Goal: Information Seeking & Learning: Learn about a topic

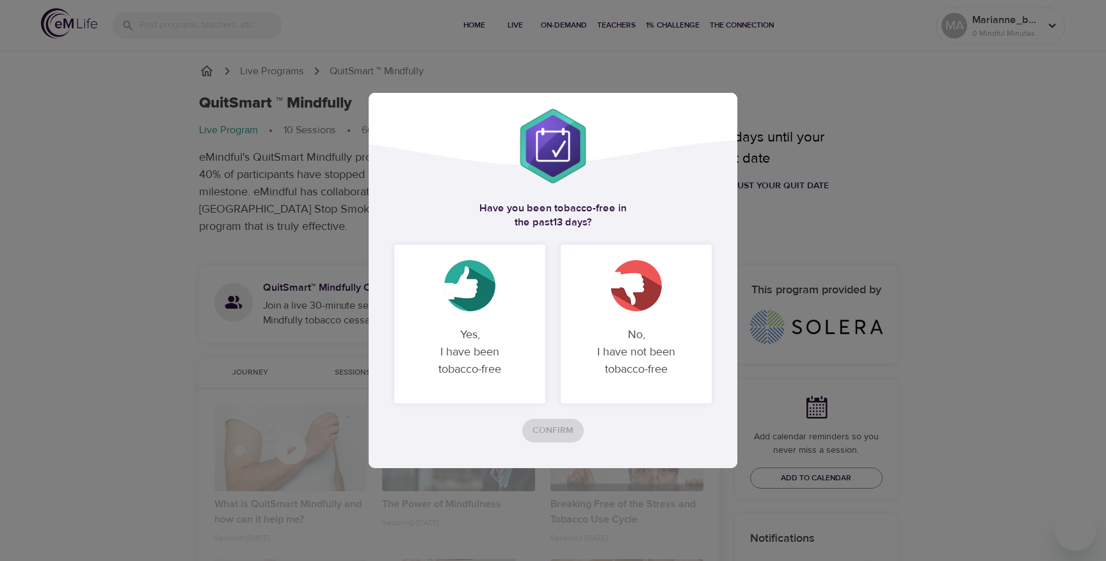
click at [635, 387] on p "No, I have not been tobacco-free" at bounding box center [636, 352] width 120 height 72
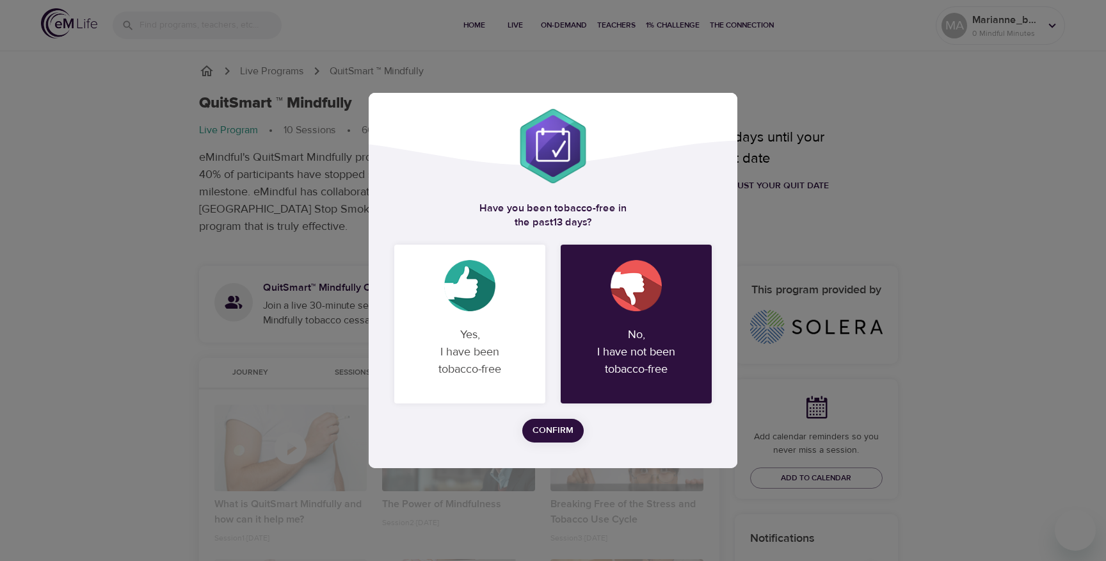
click at [547, 428] on span "Confirm" at bounding box center [552, 430] width 41 height 16
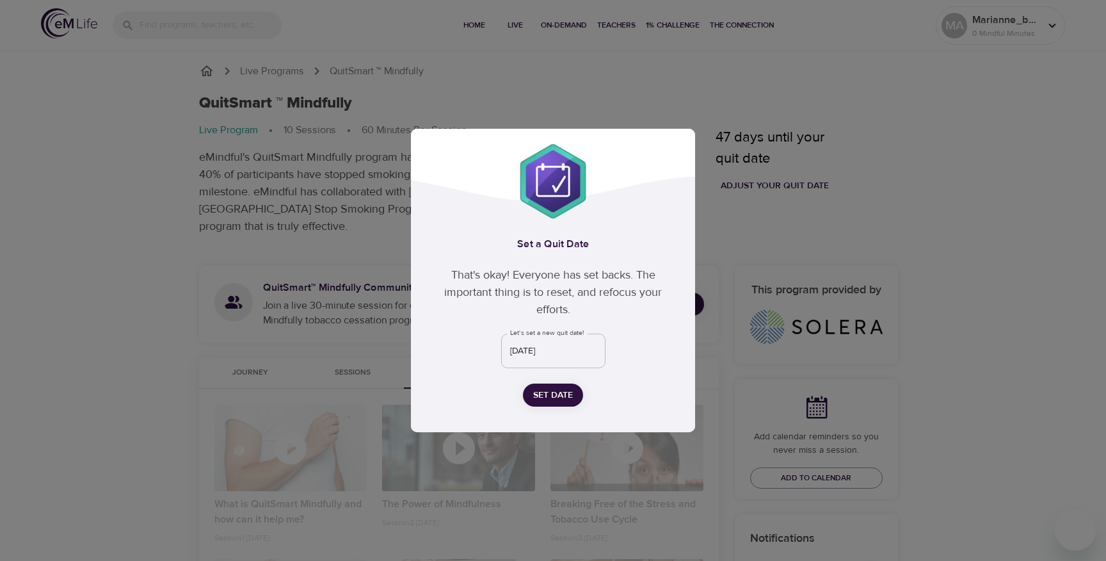
click at [554, 399] on span "Set Date" at bounding box center [553, 395] width 40 height 16
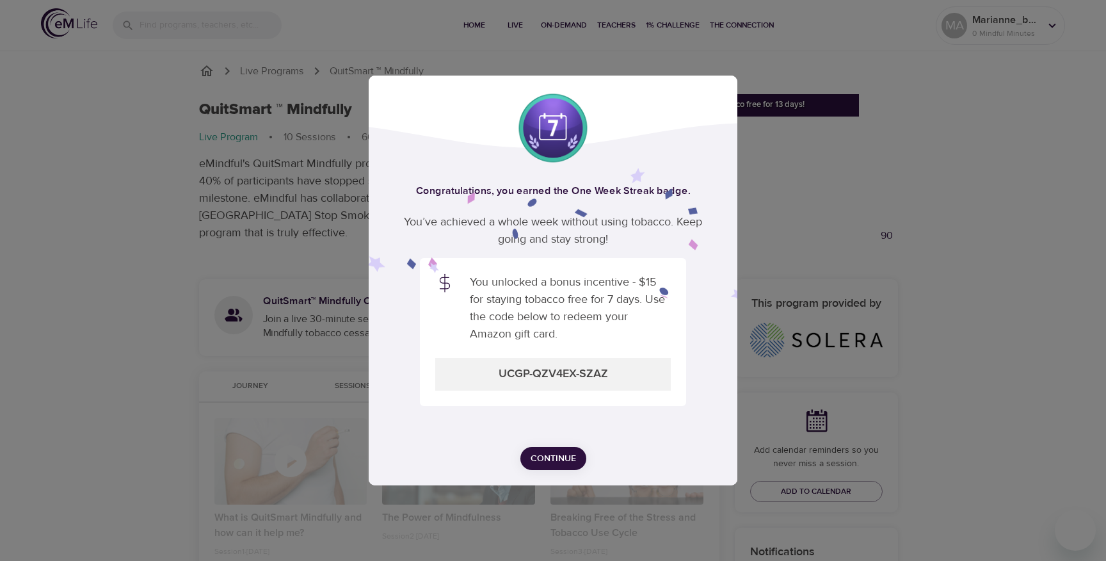
click at [561, 456] on span "Continue" at bounding box center [553, 459] width 45 height 16
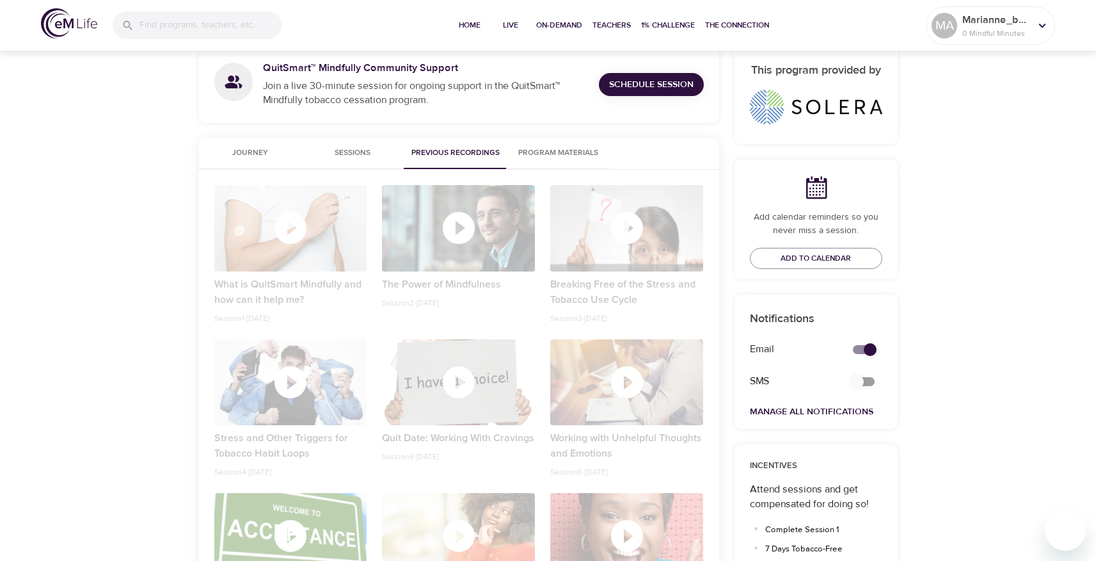
scroll to position [231, 0]
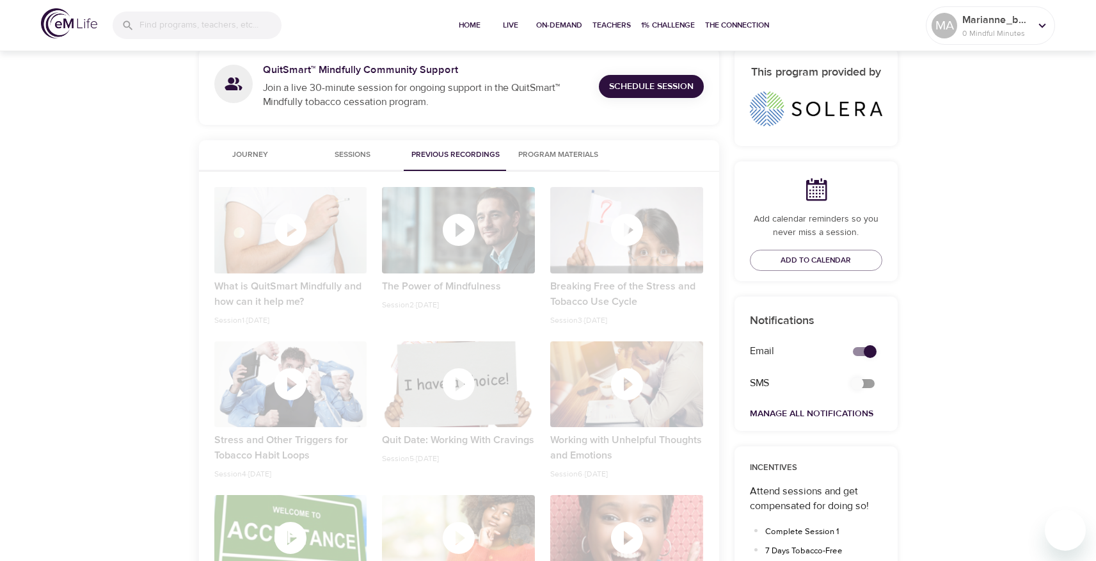
click at [312, 268] on div "button" at bounding box center [290, 230] width 153 height 86
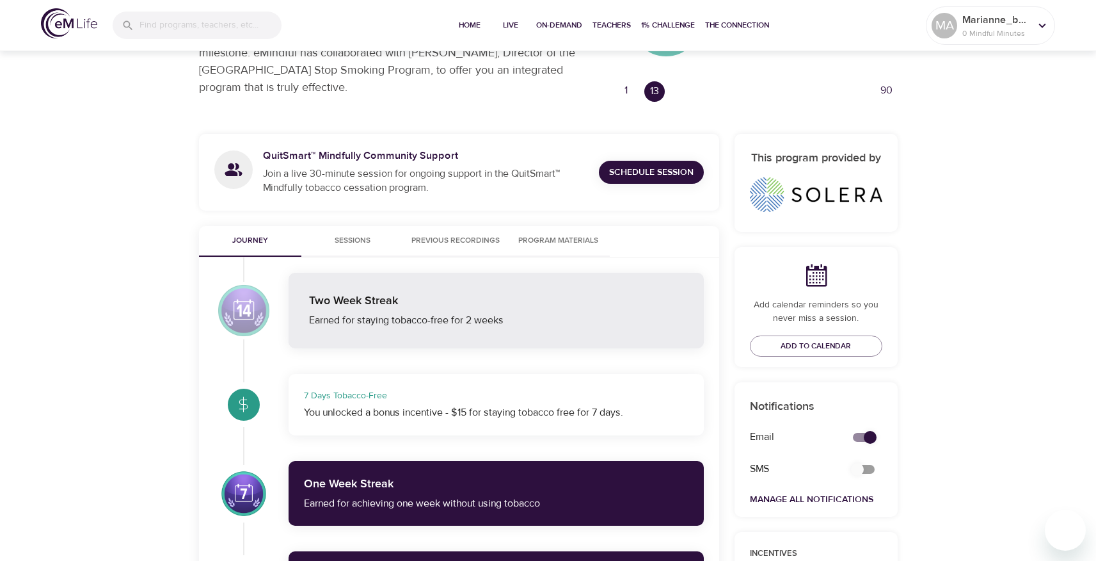
scroll to position [145, 0]
click at [352, 237] on span "Sessions" at bounding box center [352, 240] width 87 height 13
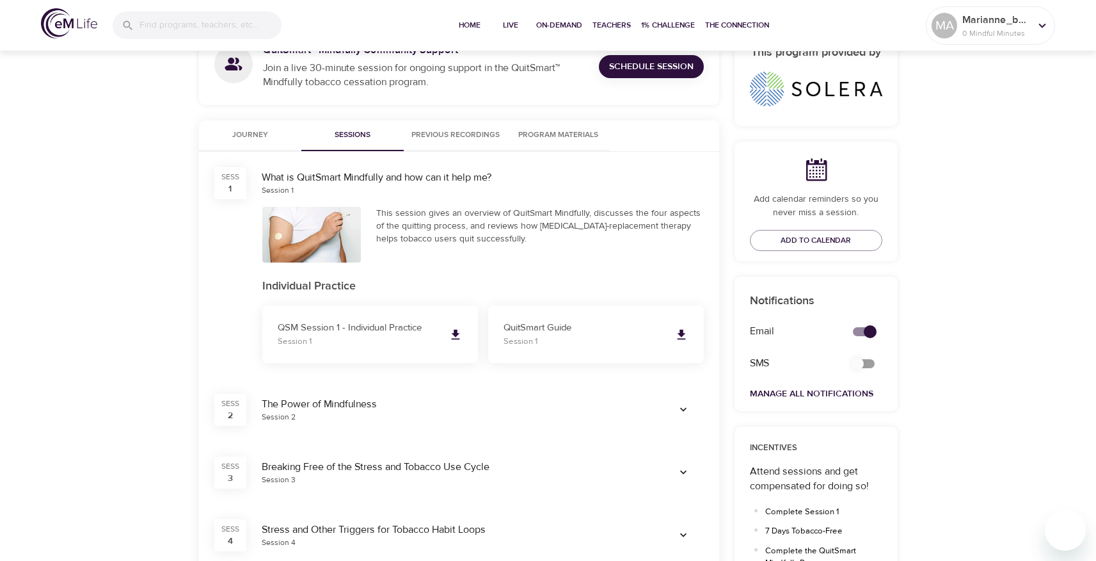
scroll to position [278, 0]
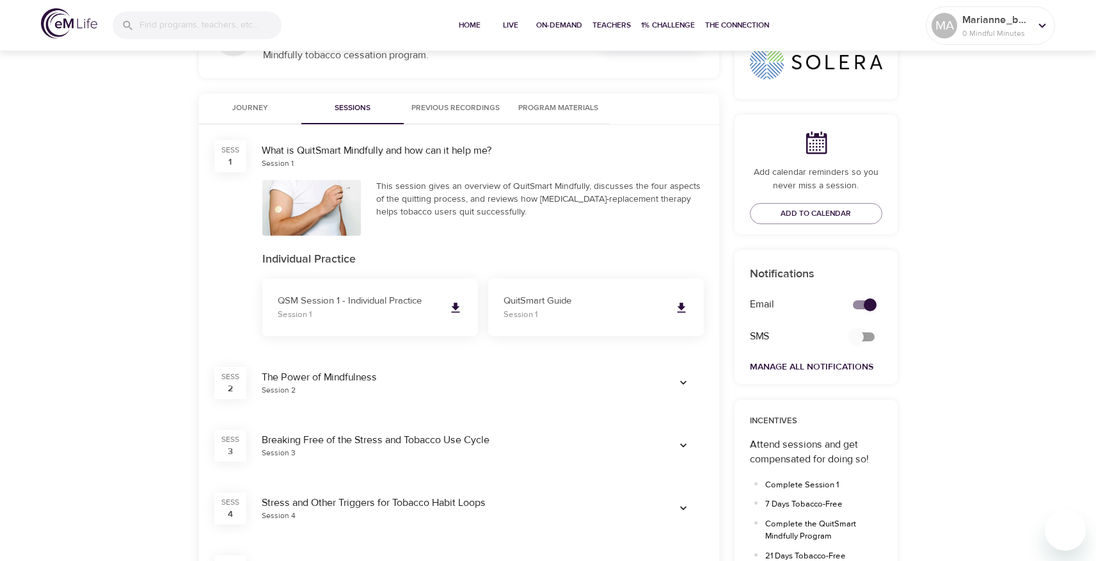
click at [316, 368] on div "The Power of Mindfulness Session 2" at bounding box center [454, 382] width 401 height 41
click at [692, 380] on span "button" at bounding box center [683, 382] width 31 height 13
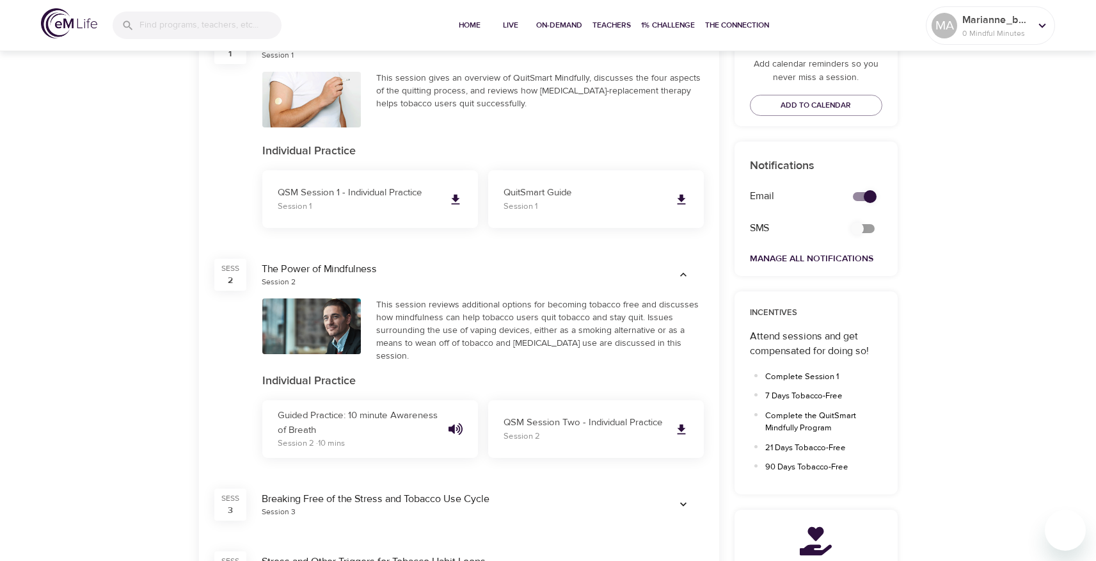
scroll to position [454, 0]
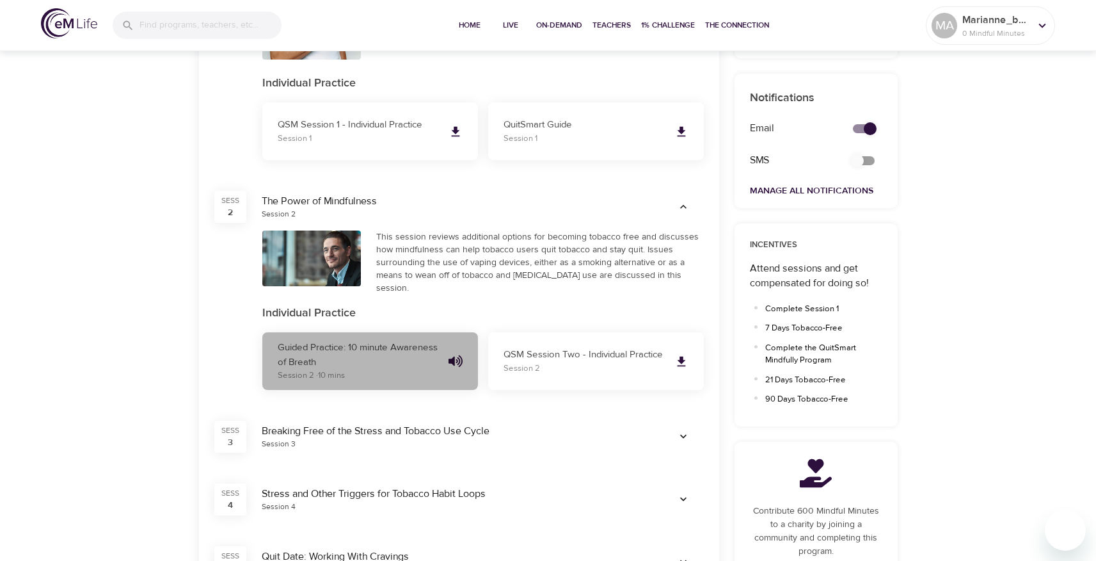
click at [390, 371] on p "Session 2 · 10 mins" at bounding box center [358, 375] width 161 height 13
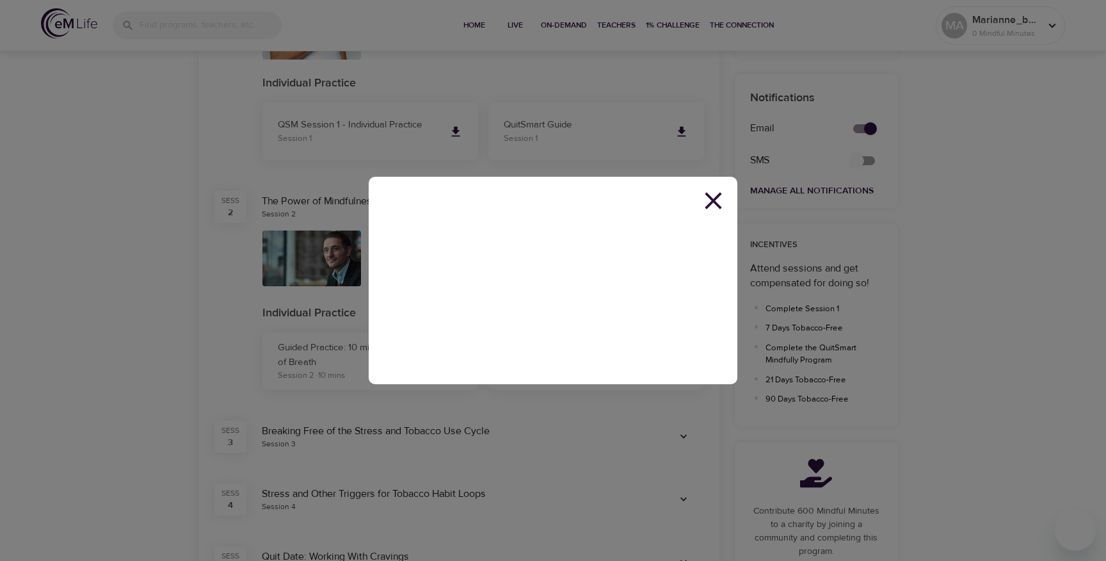
click at [717, 200] on icon at bounding box center [713, 200] width 29 height 29
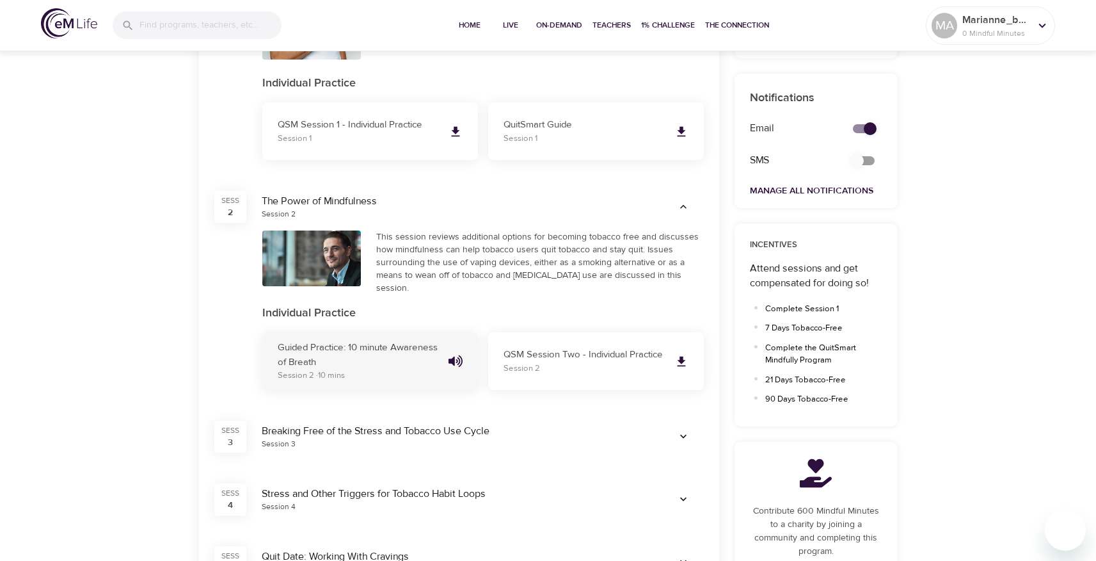
click at [413, 369] on p "Session 2 · 10 mins" at bounding box center [358, 375] width 161 height 13
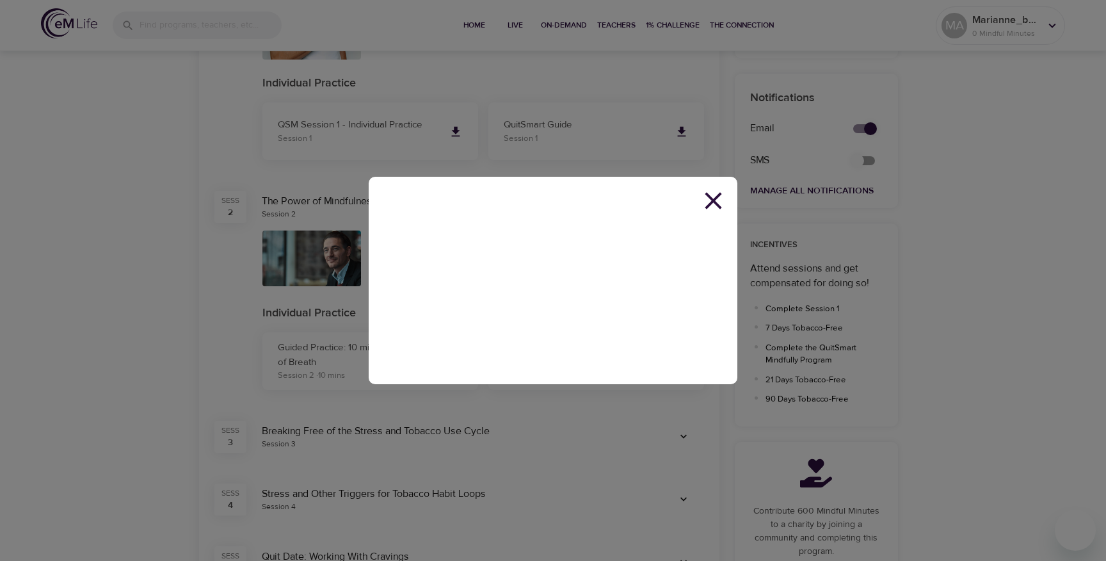
click at [712, 207] on icon at bounding box center [713, 200] width 29 height 29
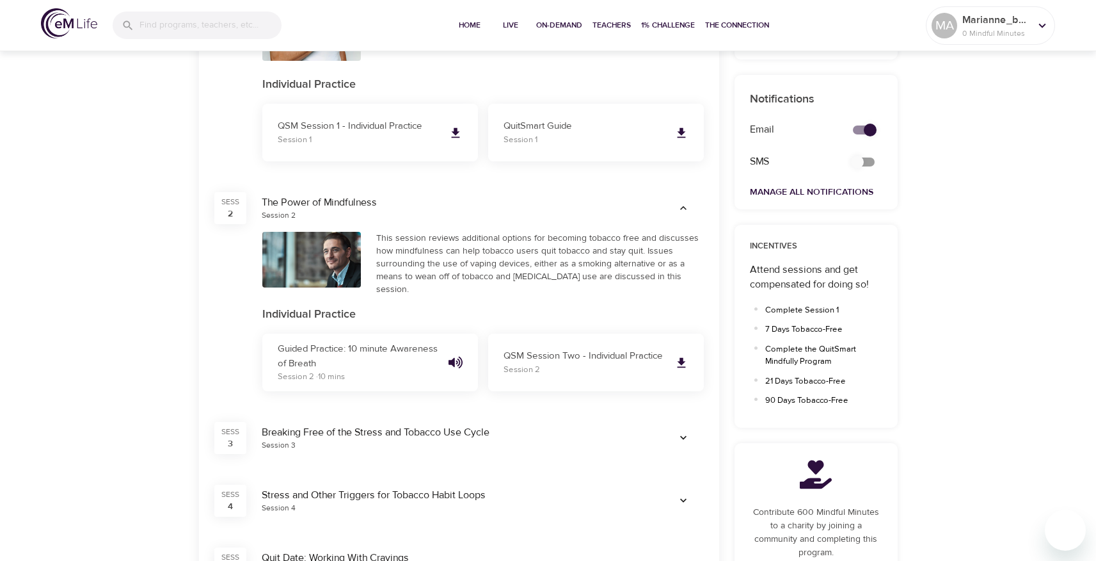
scroll to position [0, 0]
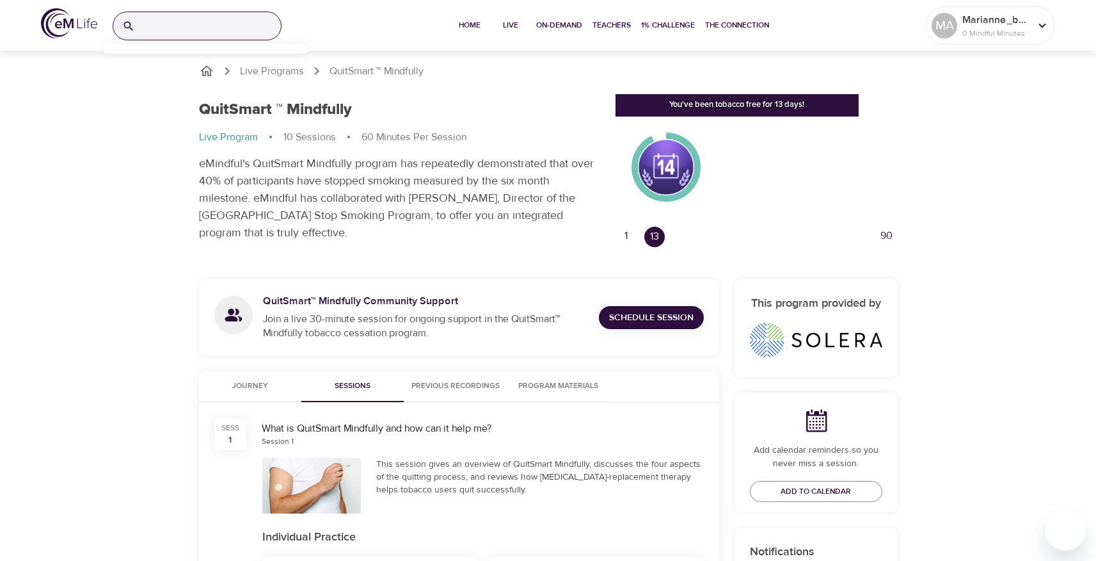
click at [219, 28] on input "search" at bounding box center [210, 26] width 141 height 28
click at [543, 28] on span "On-Demand" at bounding box center [559, 25] width 46 height 13
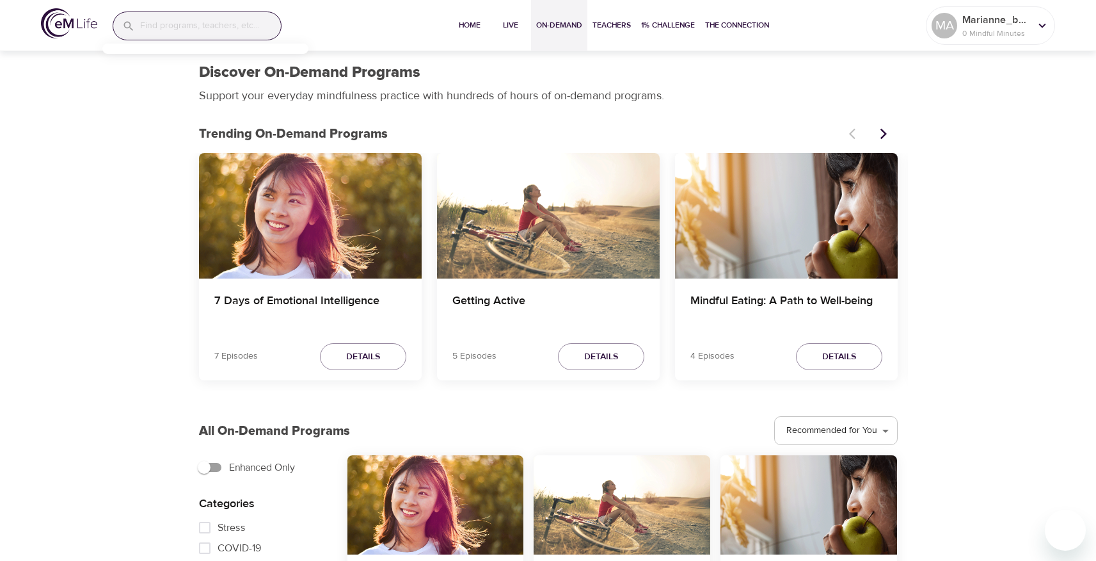
click at [398, 275] on div "7 Days of Emotional Intelligence" at bounding box center [310, 215] width 223 height 125
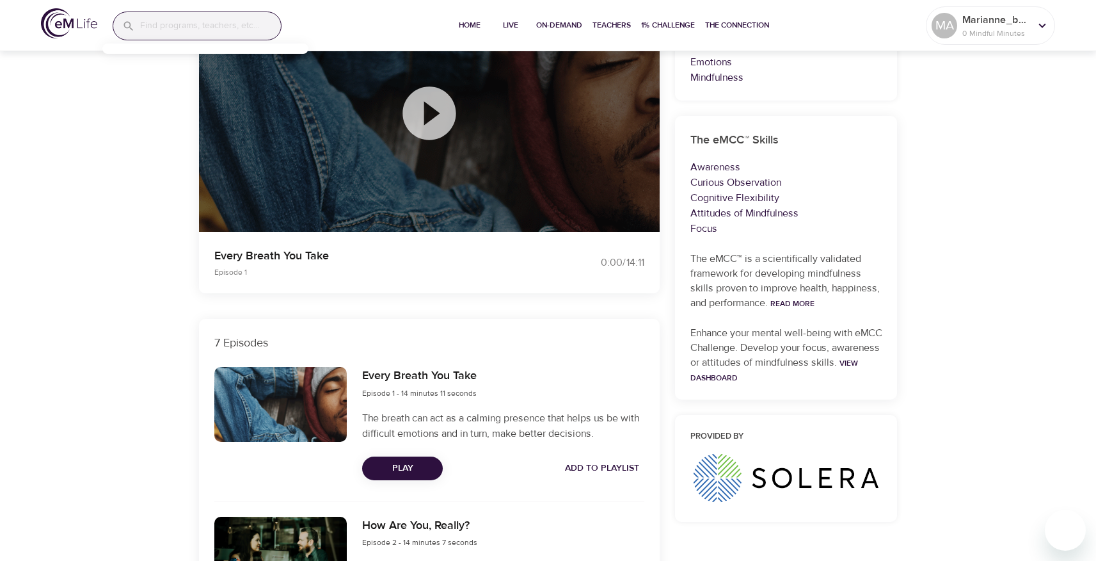
scroll to position [100, 0]
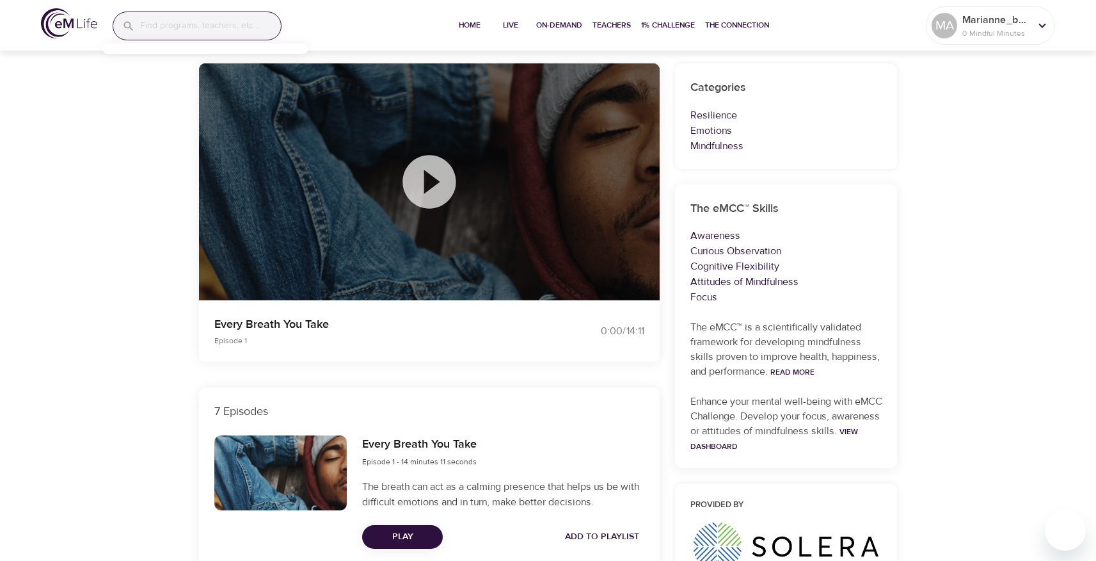
click at [415, 186] on icon at bounding box center [429, 181] width 53 height 53
click at [436, 171] on icon "button" at bounding box center [429, 167] width 22 height 22
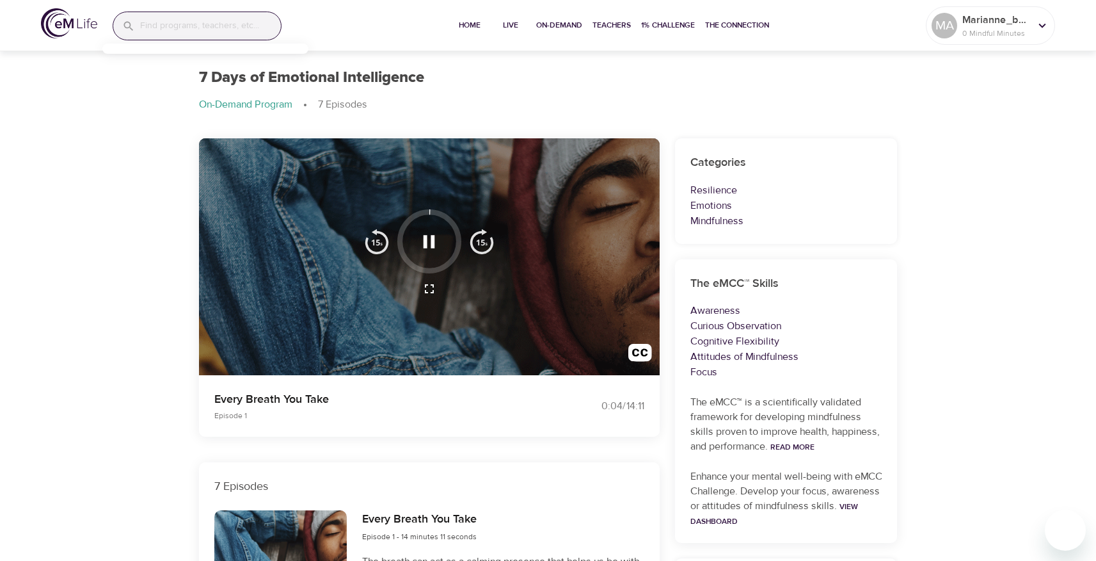
scroll to position [0, 0]
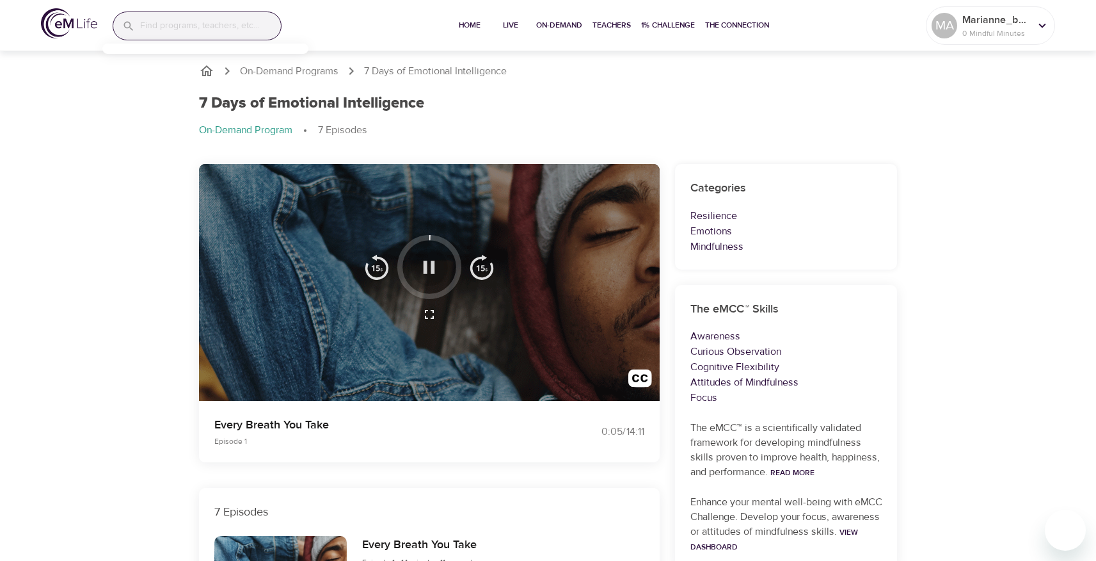
click at [429, 264] on icon "button" at bounding box center [429, 267] width 22 height 22
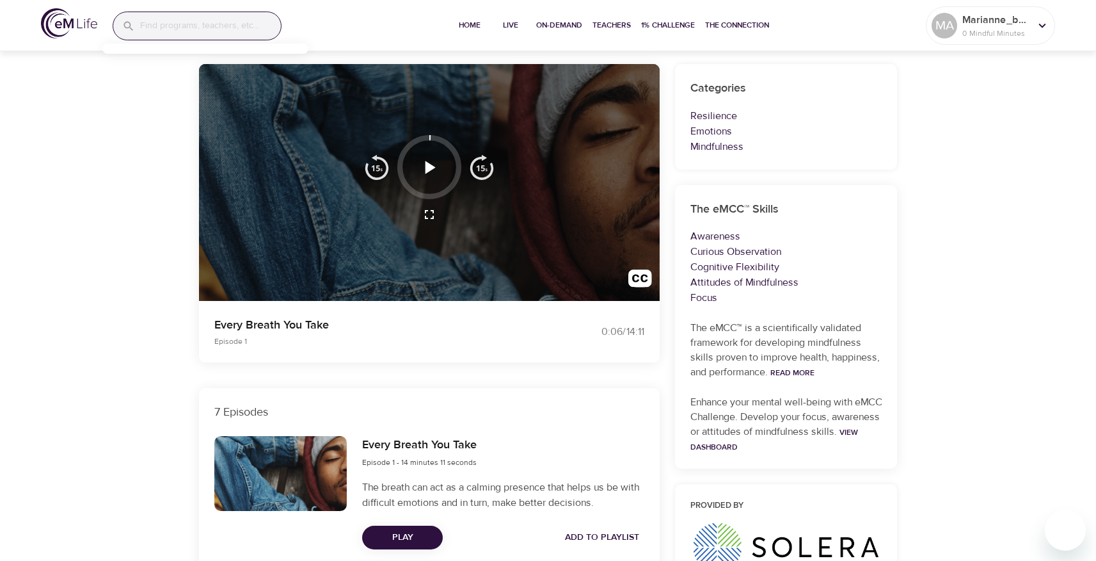
scroll to position [392, 0]
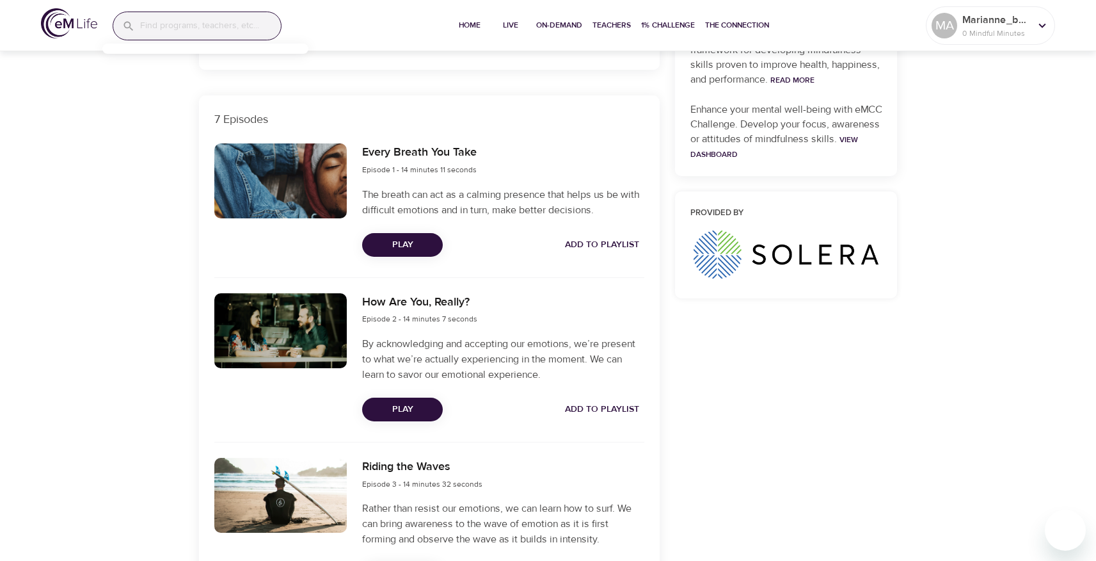
click at [402, 406] on span "Play" at bounding box center [402, 409] width 60 height 16
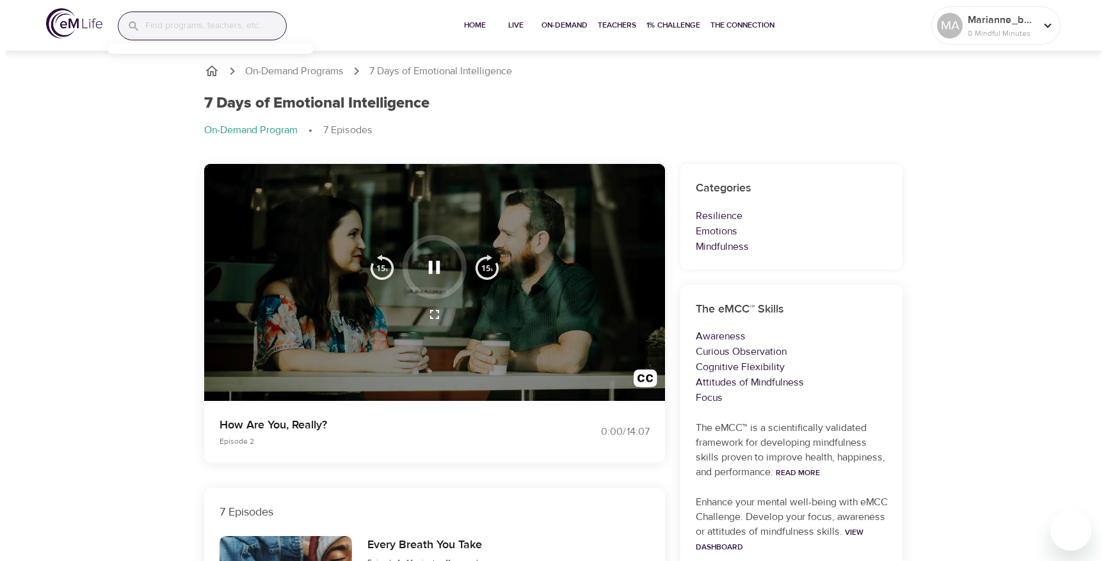
scroll to position [0, 0]
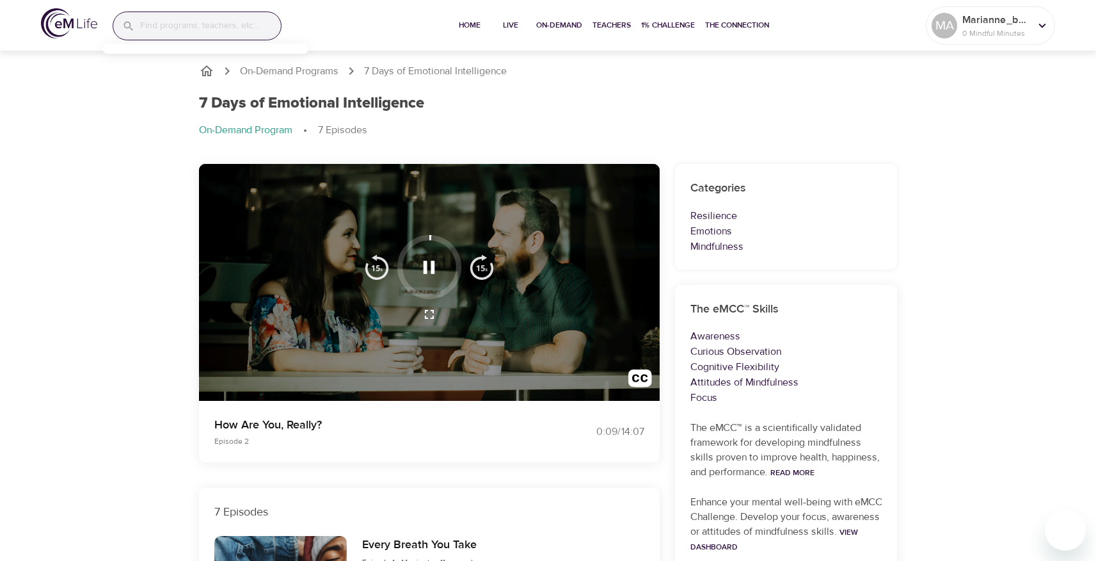
click at [435, 256] on icon "button" at bounding box center [429, 267] width 22 height 22
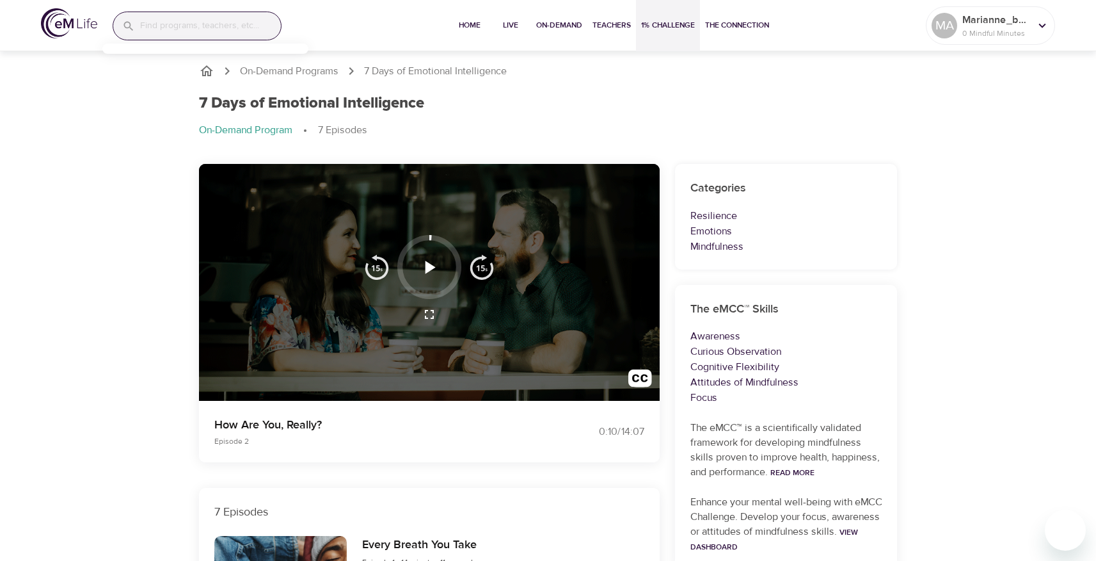
click at [667, 28] on span "1% Challenge" at bounding box center [668, 25] width 54 height 13
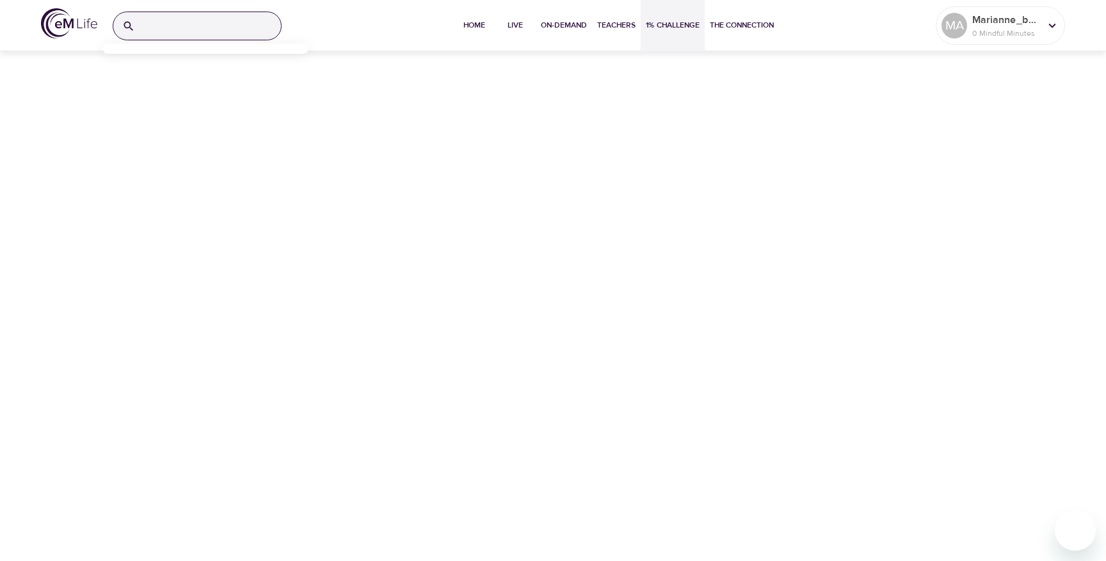
click at [175, 28] on input "search" at bounding box center [210, 26] width 141 height 28
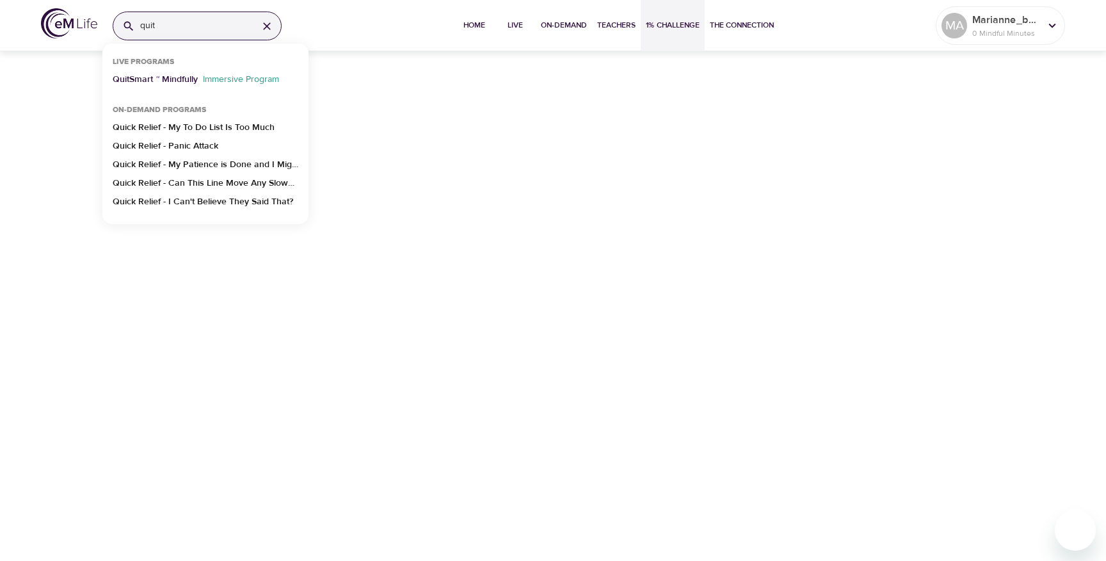
type input "quit"
click at [167, 80] on p "QuitSmart ™ Mindfully" at bounding box center [155, 82] width 85 height 19
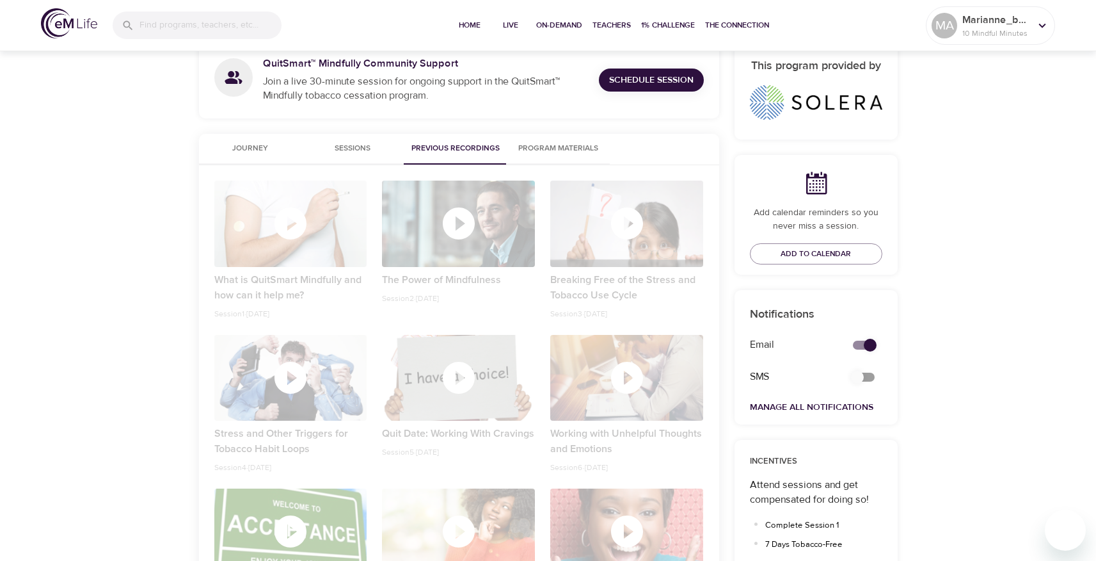
scroll to position [234, 0]
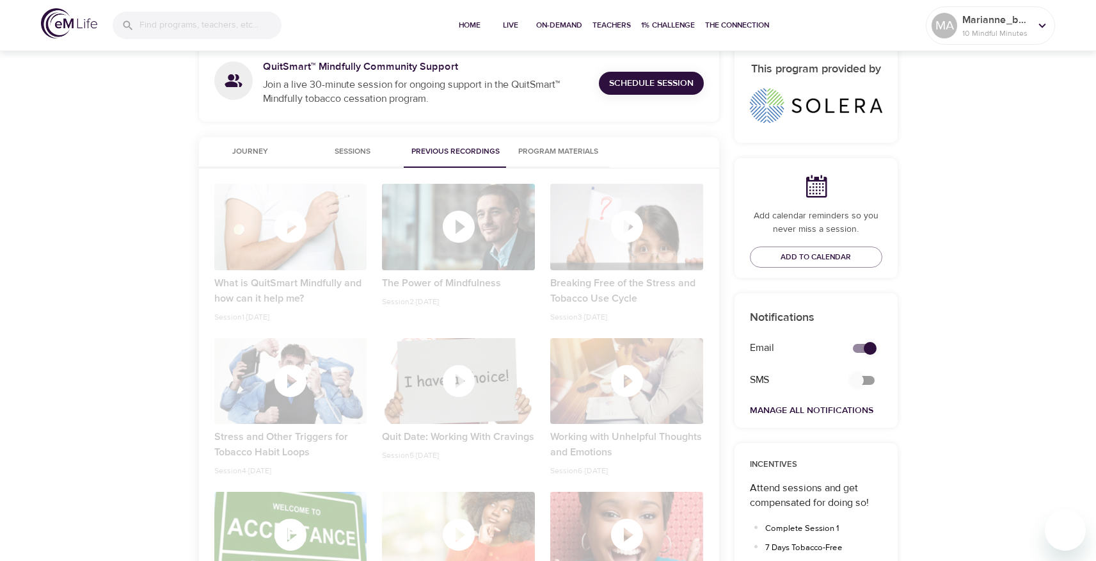
click at [356, 154] on span "Sessions" at bounding box center [352, 151] width 87 height 13
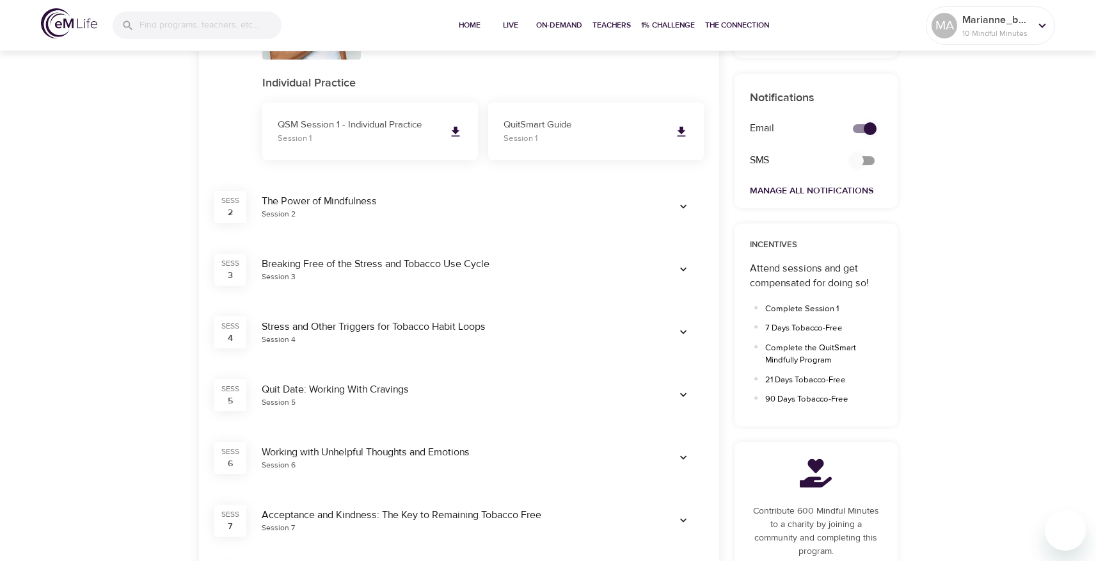
scroll to position [454, 0]
click at [540, 218] on div "Session 2" at bounding box center [455, 213] width 386 height 11
click at [680, 208] on icon "button" at bounding box center [683, 206] width 13 height 13
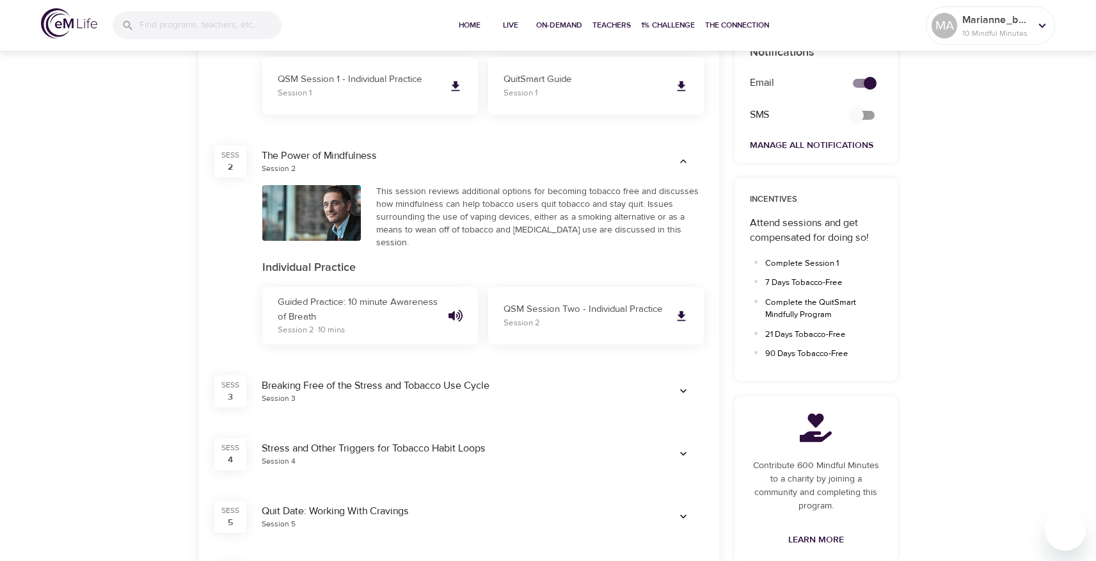
scroll to position [561, 0]
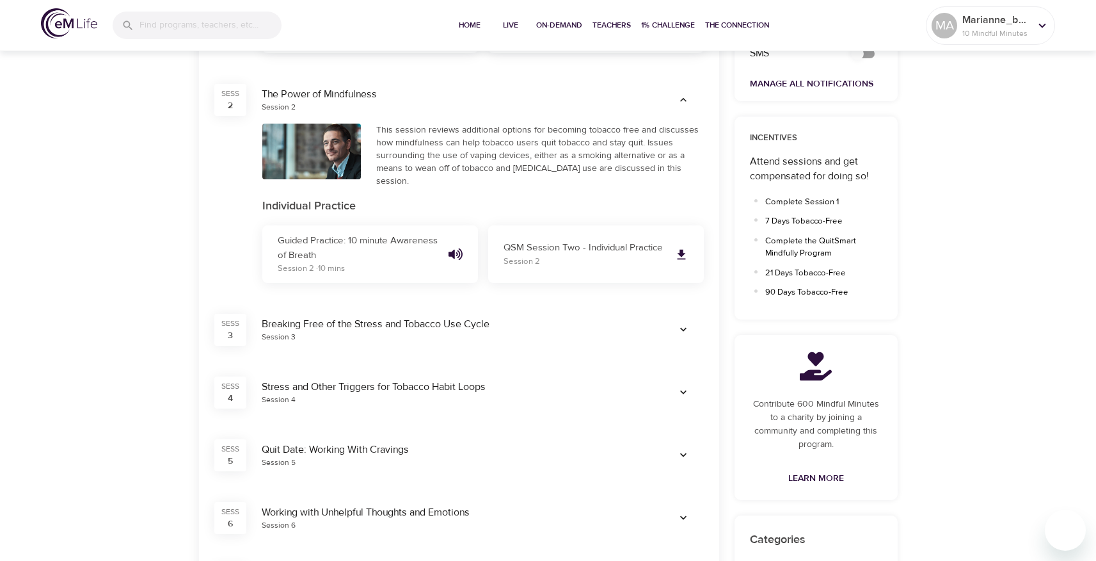
click at [687, 324] on icon "button" at bounding box center [683, 329] width 13 height 13
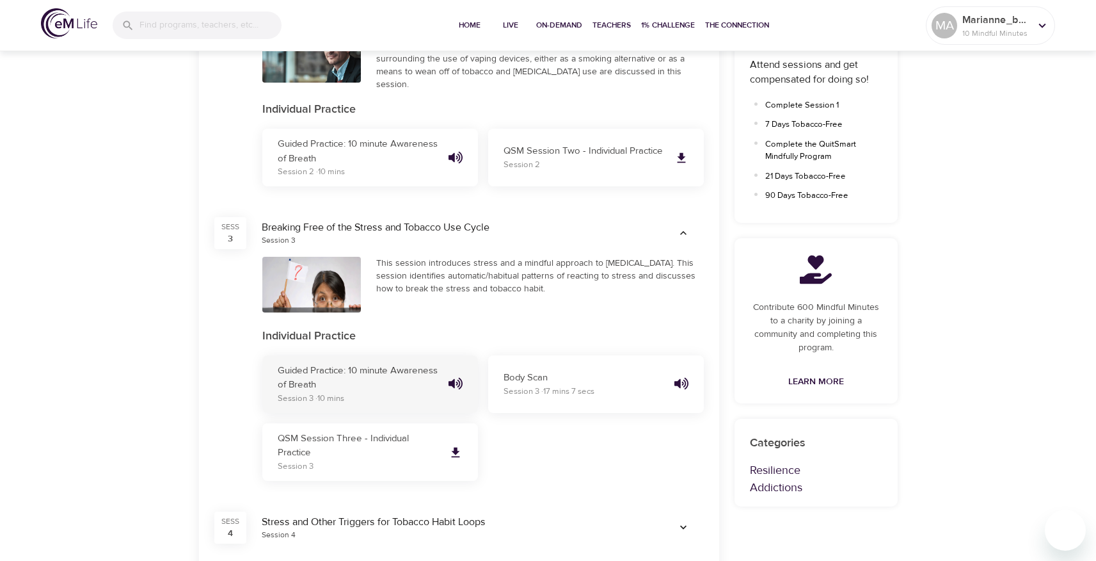
scroll to position [661, 0]
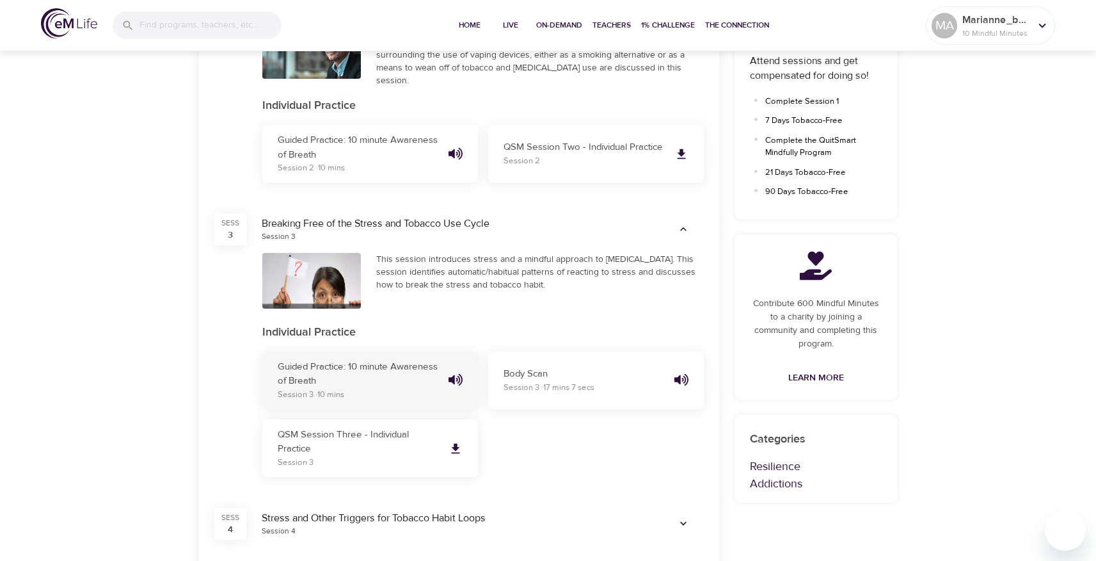
click at [401, 378] on p "Guided Practice: 10 minute Awareness of Breath" at bounding box center [358, 374] width 161 height 29
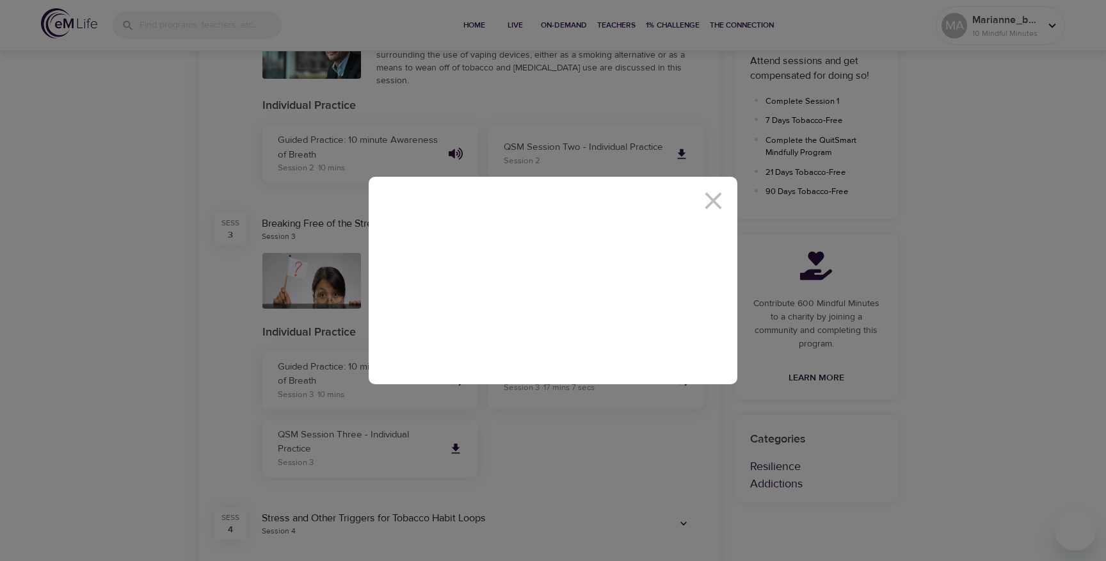
click at [714, 202] on icon at bounding box center [713, 200] width 17 height 17
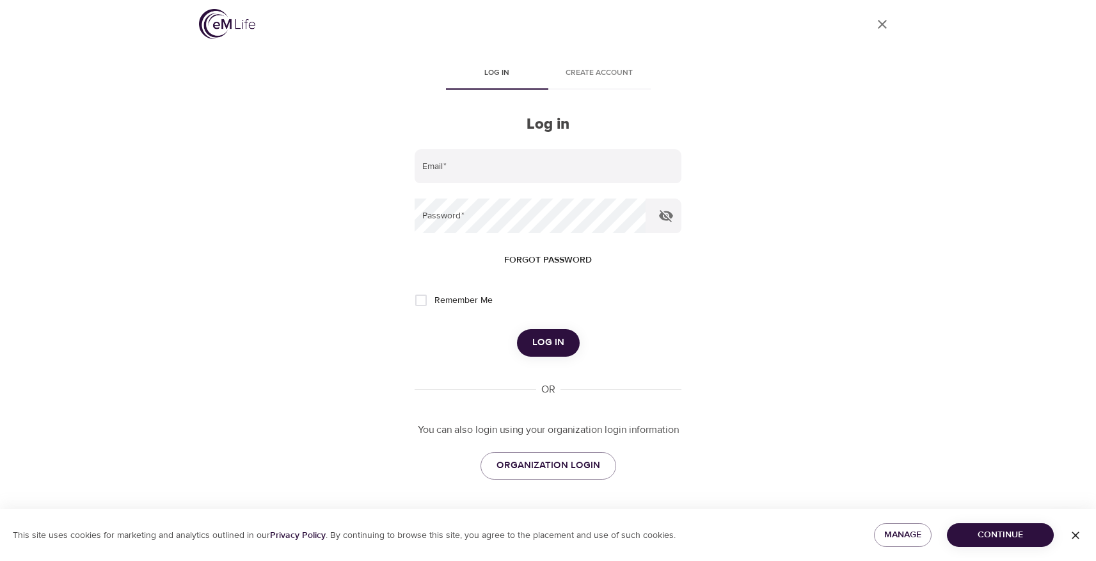
scroll to position [6, 0]
